Goal: Task Accomplishment & Management: Manage account settings

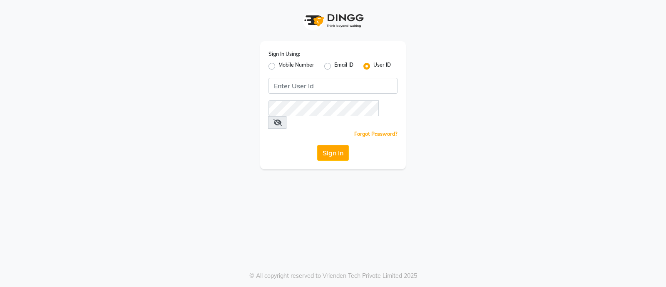
click at [342, 94] on div "Sign In Using: Mobile Number Email ID User ID Remember me Forgot Password? Sign…" at bounding box center [333, 105] width 146 height 128
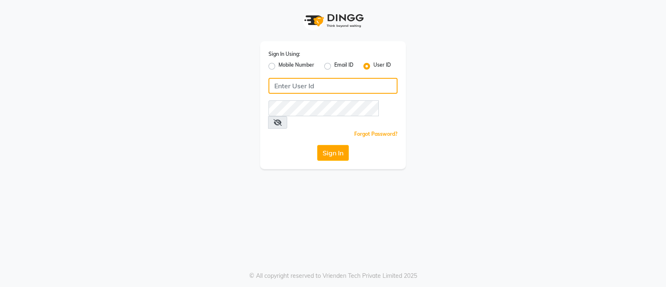
click at [346, 89] on input "Username" at bounding box center [333, 86] width 129 height 16
type input "[PERSON_NAME]"
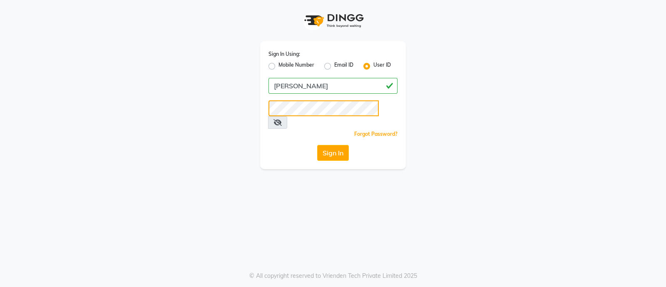
click at [317, 145] on button "Sign In" at bounding box center [333, 153] width 32 height 16
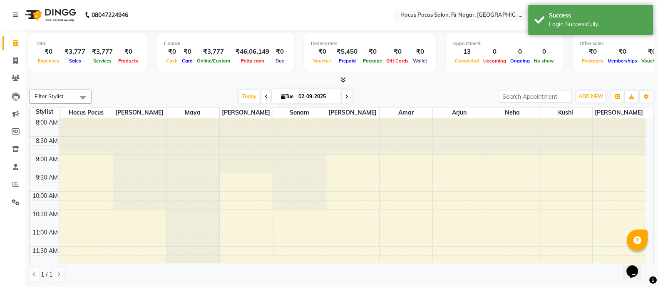
click at [418, 16] on input "text" at bounding box center [458, 16] width 121 height 8
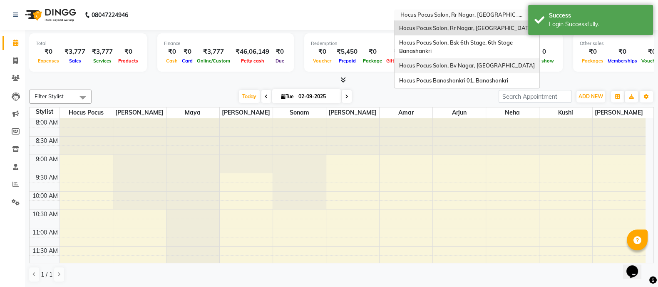
click at [433, 64] on span "Hocus Pocus Salon, Bv Nagar, [GEOGRAPHIC_DATA]" at bounding box center [467, 65] width 136 height 7
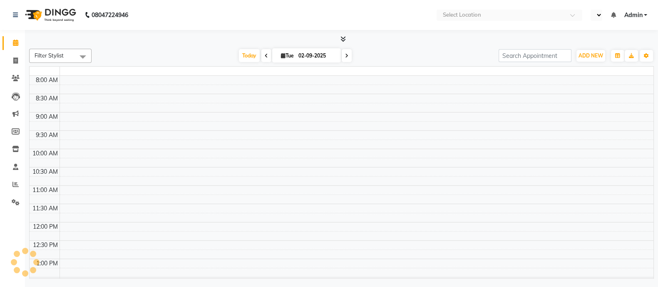
select select "en"
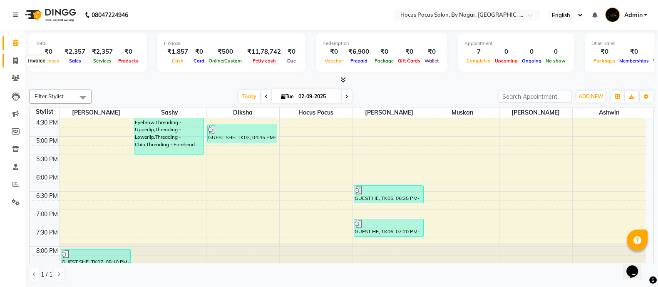
click at [17, 58] on icon at bounding box center [15, 60] width 5 height 6
select select "6056"
select select "service"
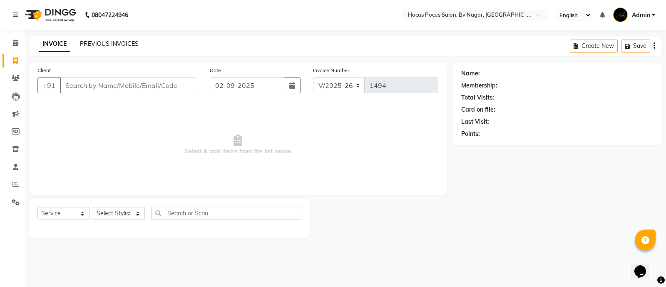
click at [124, 46] on link "PREVIOUS INVOICES" at bounding box center [109, 43] width 59 height 7
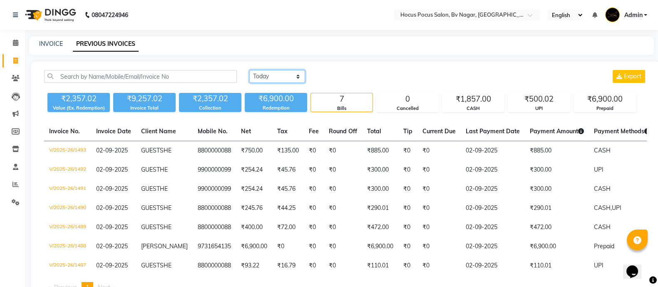
click at [289, 74] on select "Today Yesterday Custom Range" at bounding box center [277, 76] width 56 height 13
select select "range"
click at [249, 70] on select "Today Yesterday Custom Range" at bounding box center [277, 76] width 56 height 13
click at [346, 80] on input "02-09-2025" at bounding box center [345, 77] width 58 height 12
select select "9"
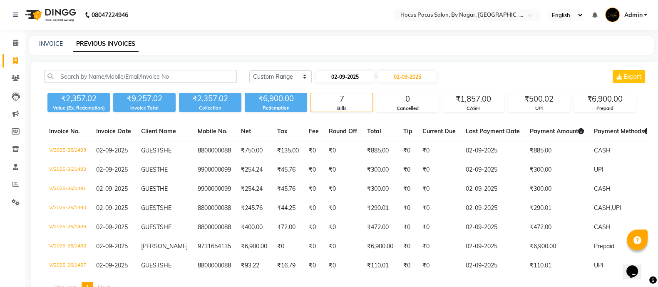
select select "2025"
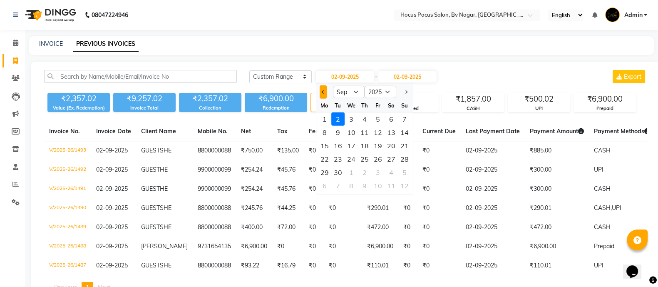
click at [322, 91] on span "Previous month" at bounding box center [322, 91] width 3 height 3
select select "8"
click at [375, 117] on div "1" at bounding box center [377, 118] width 13 height 13
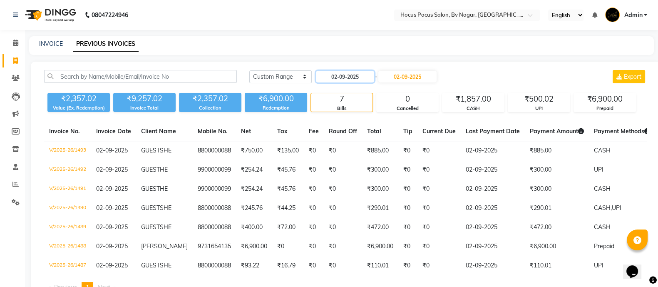
type input "01-08-2025"
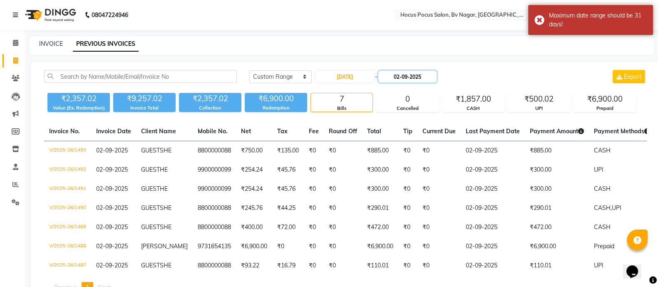
click at [400, 80] on input "02-09-2025" at bounding box center [407, 77] width 58 height 12
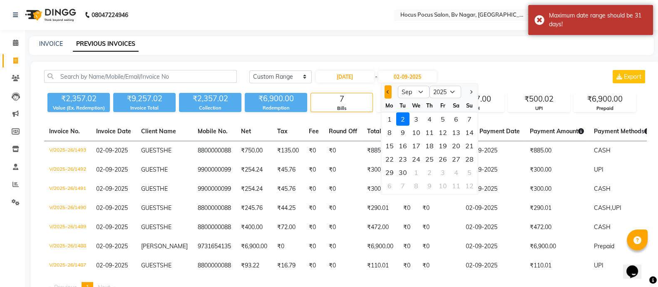
click at [390, 95] on button "Previous month" at bounding box center [387, 91] width 7 height 13
select select "8"
click at [470, 173] on div "31" at bounding box center [468, 172] width 13 height 13
type input "31-08-2025"
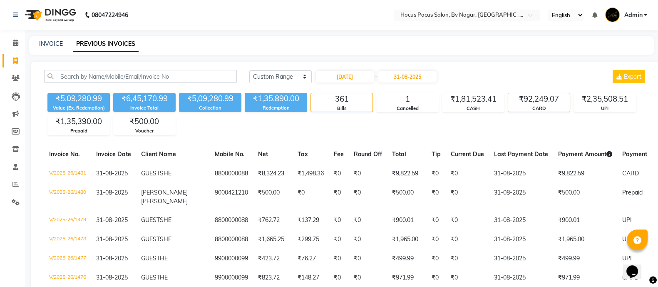
click at [530, 110] on div "CARD" at bounding box center [539, 108] width 62 height 7
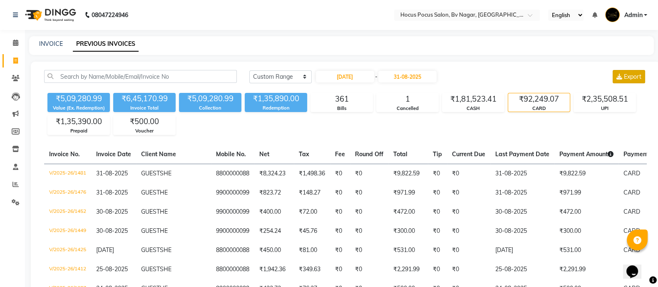
click at [632, 75] on span "Export" at bounding box center [632, 76] width 17 height 7
